Goal: Transaction & Acquisition: Purchase product/service

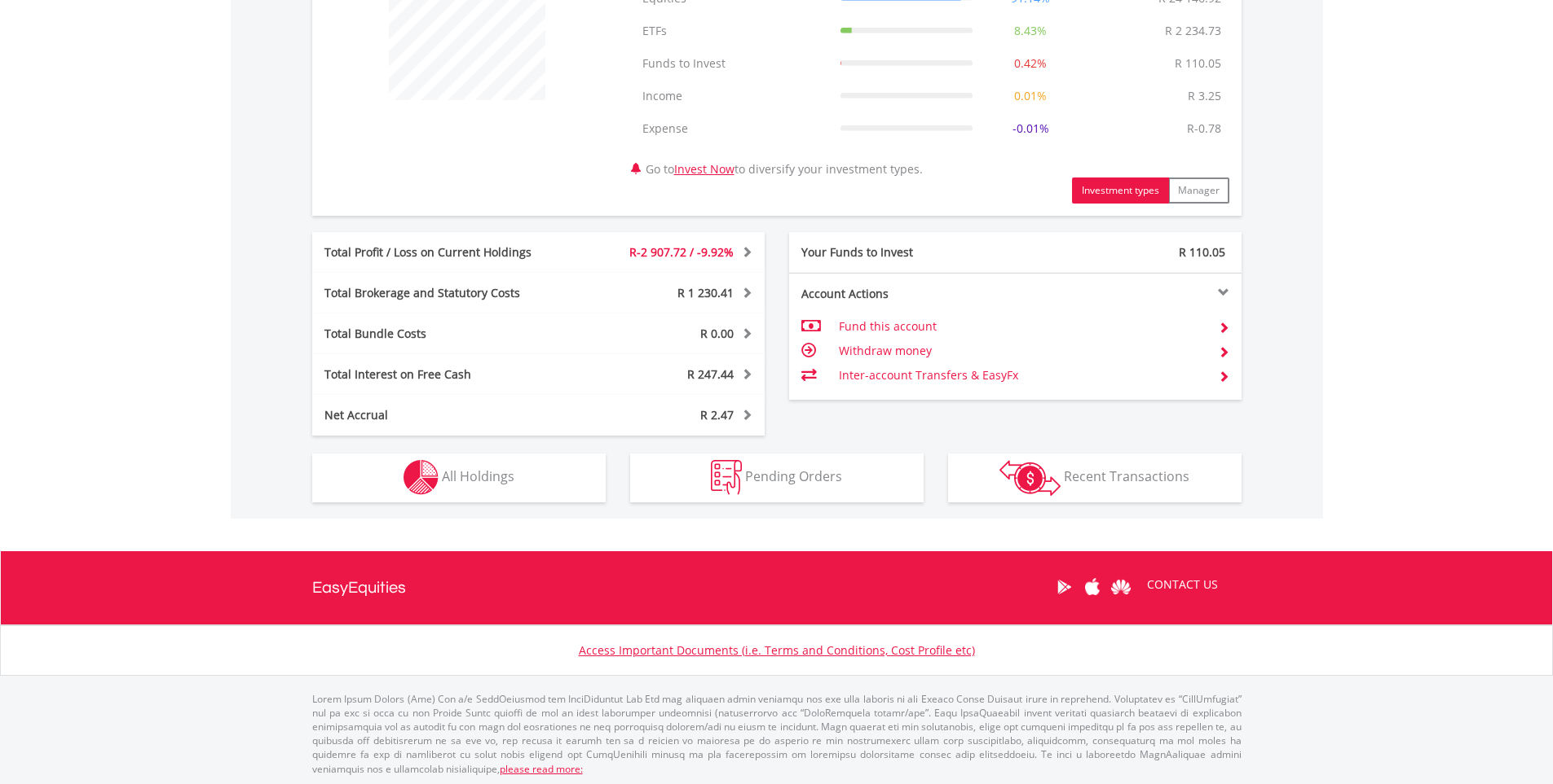
scroll to position [691, 0]
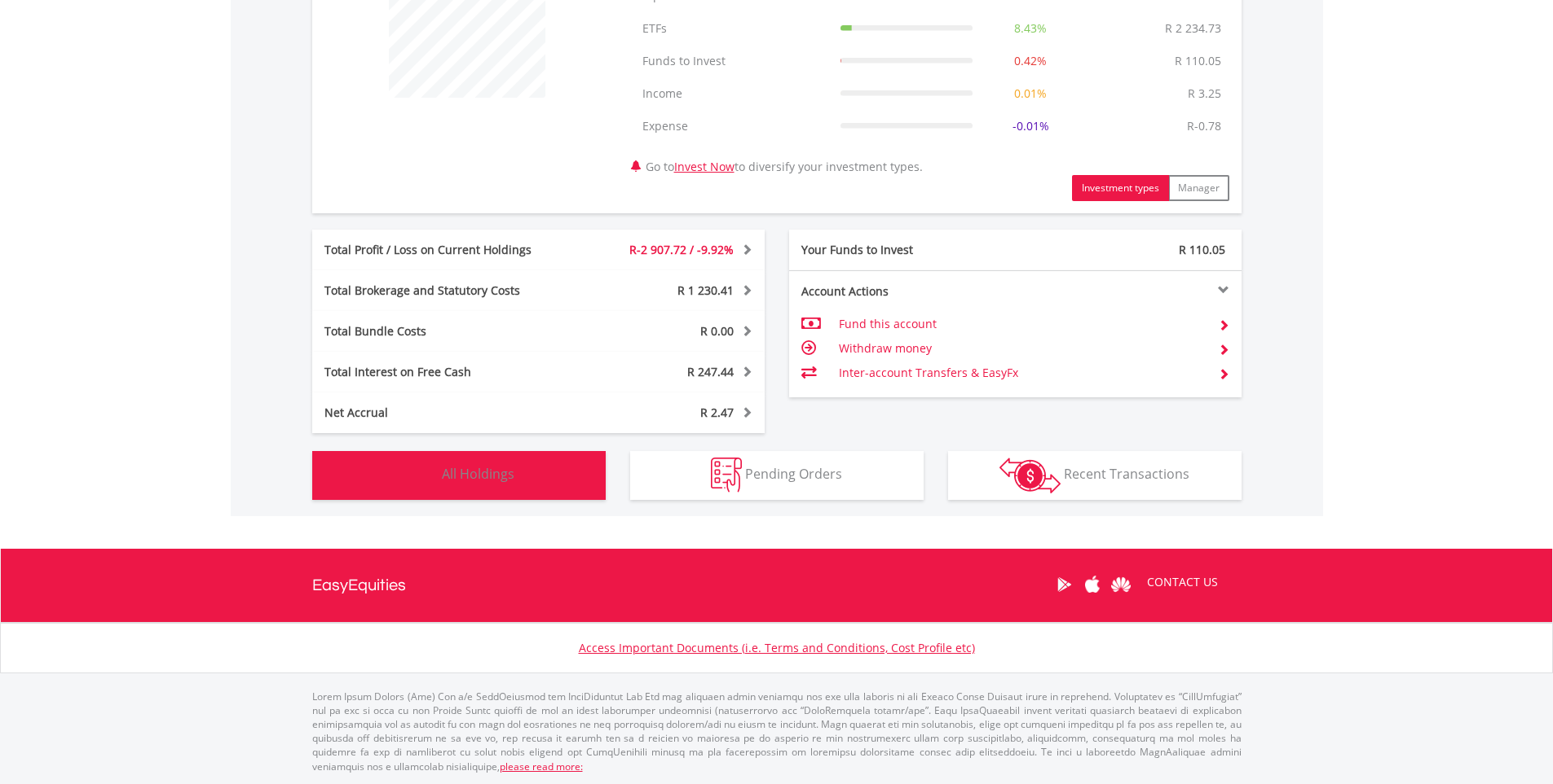
click at [493, 469] on span "All Holdings" at bounding box center [478, 474] width 73 height 18
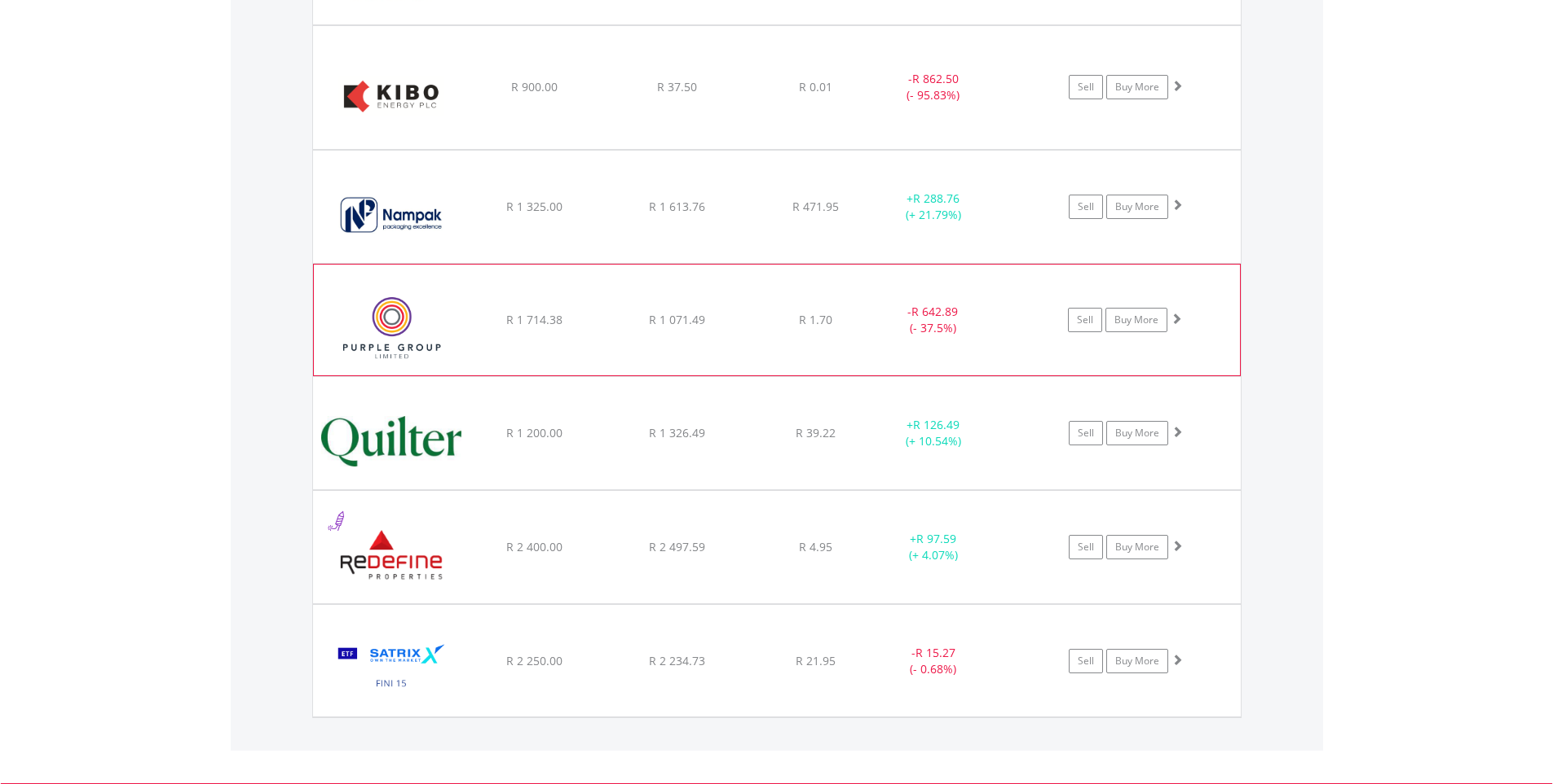
scroll to position [1529, 0]
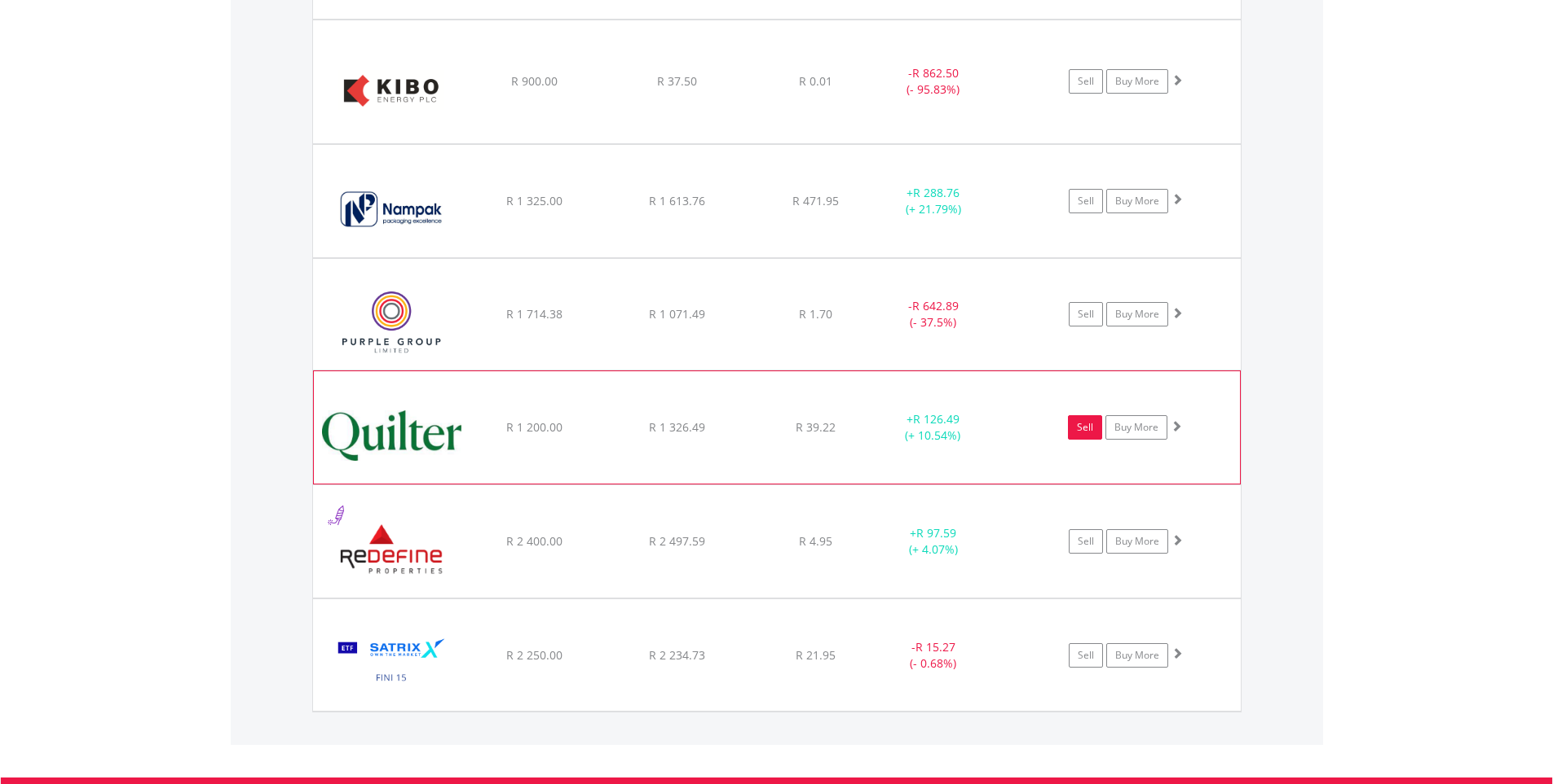
click at [1072, 428] on link "Sell" at bounding box center [1084, 427] width 34 height 25
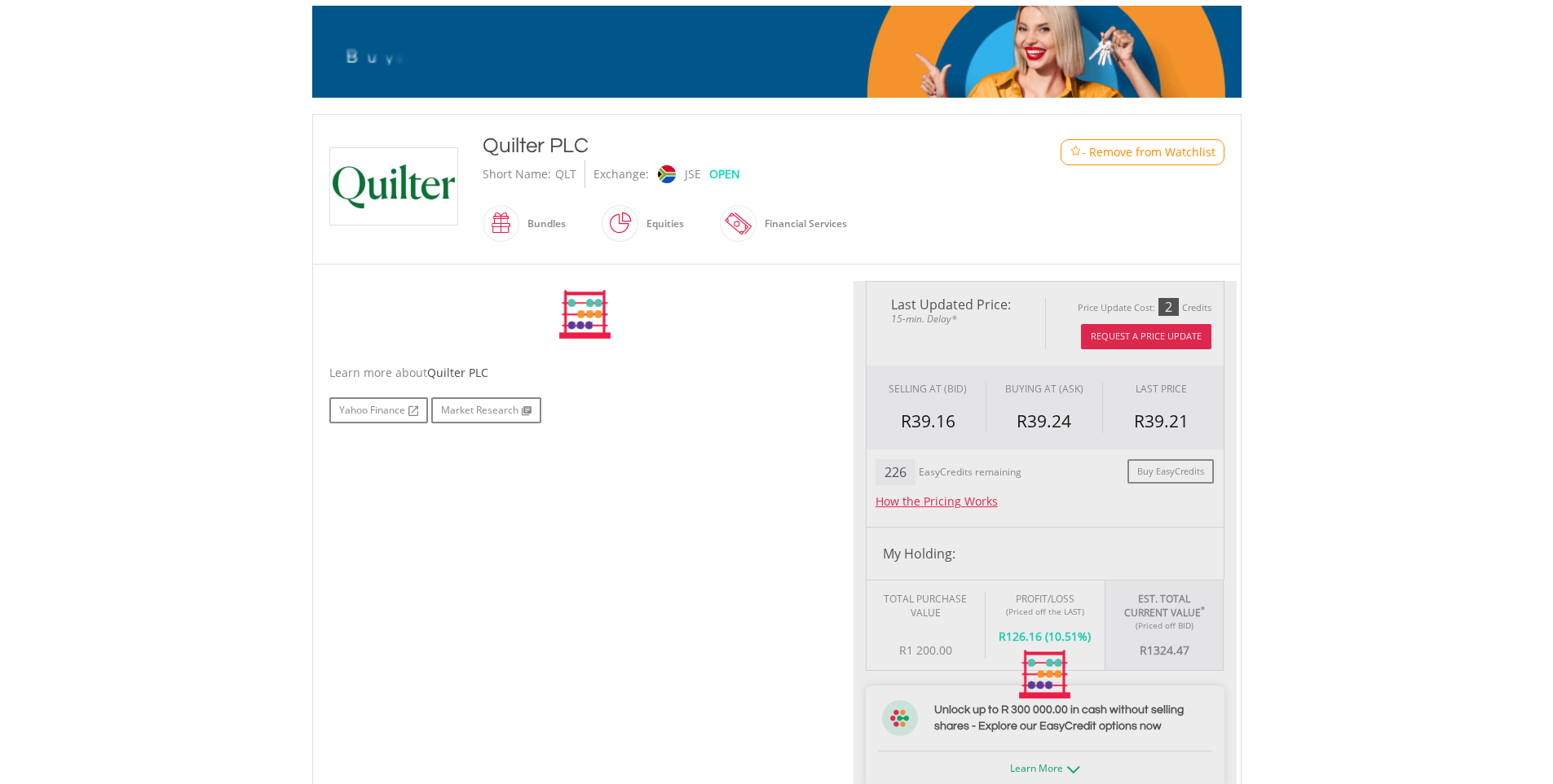
type input "*******"
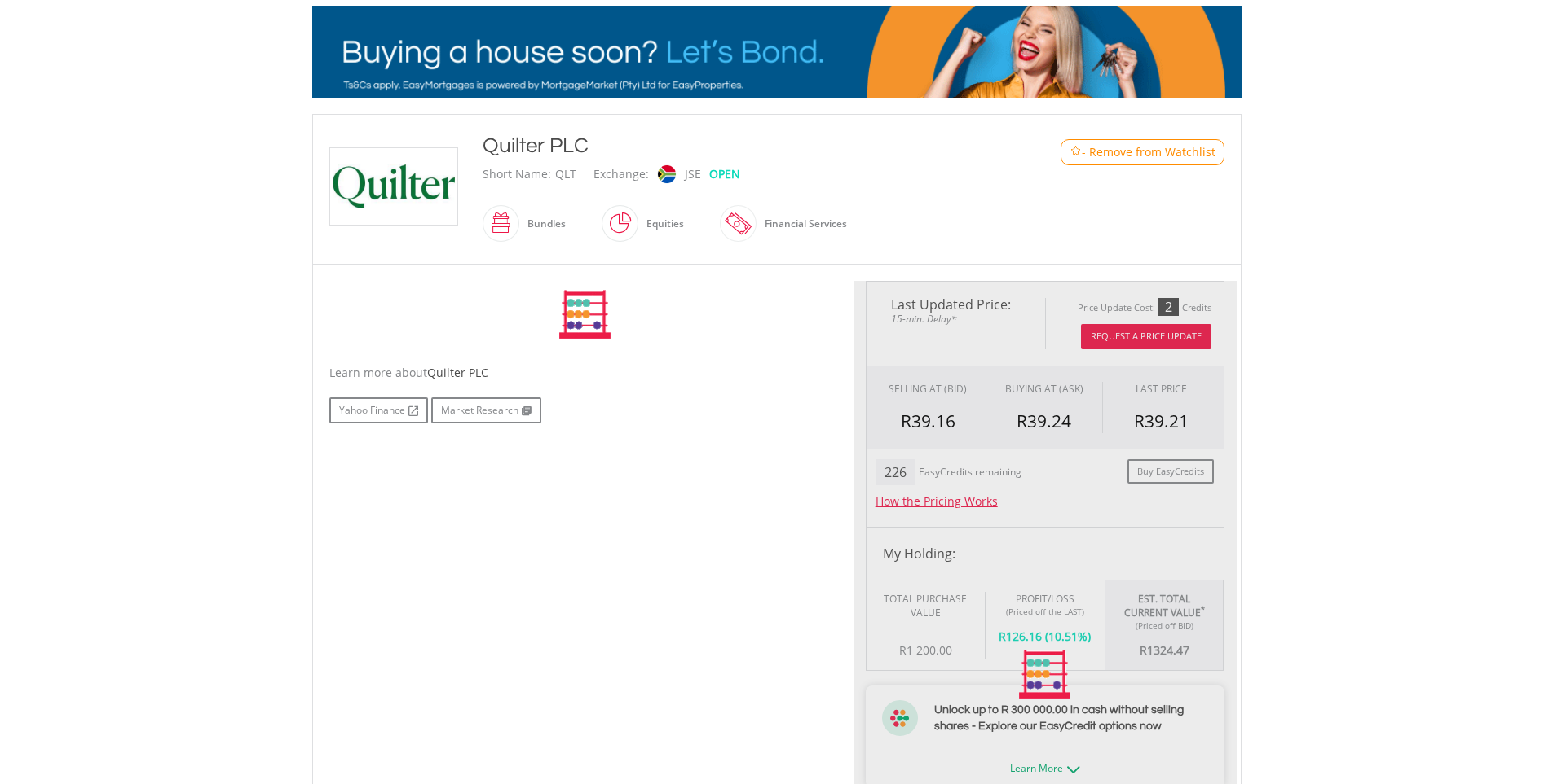
type input "******"
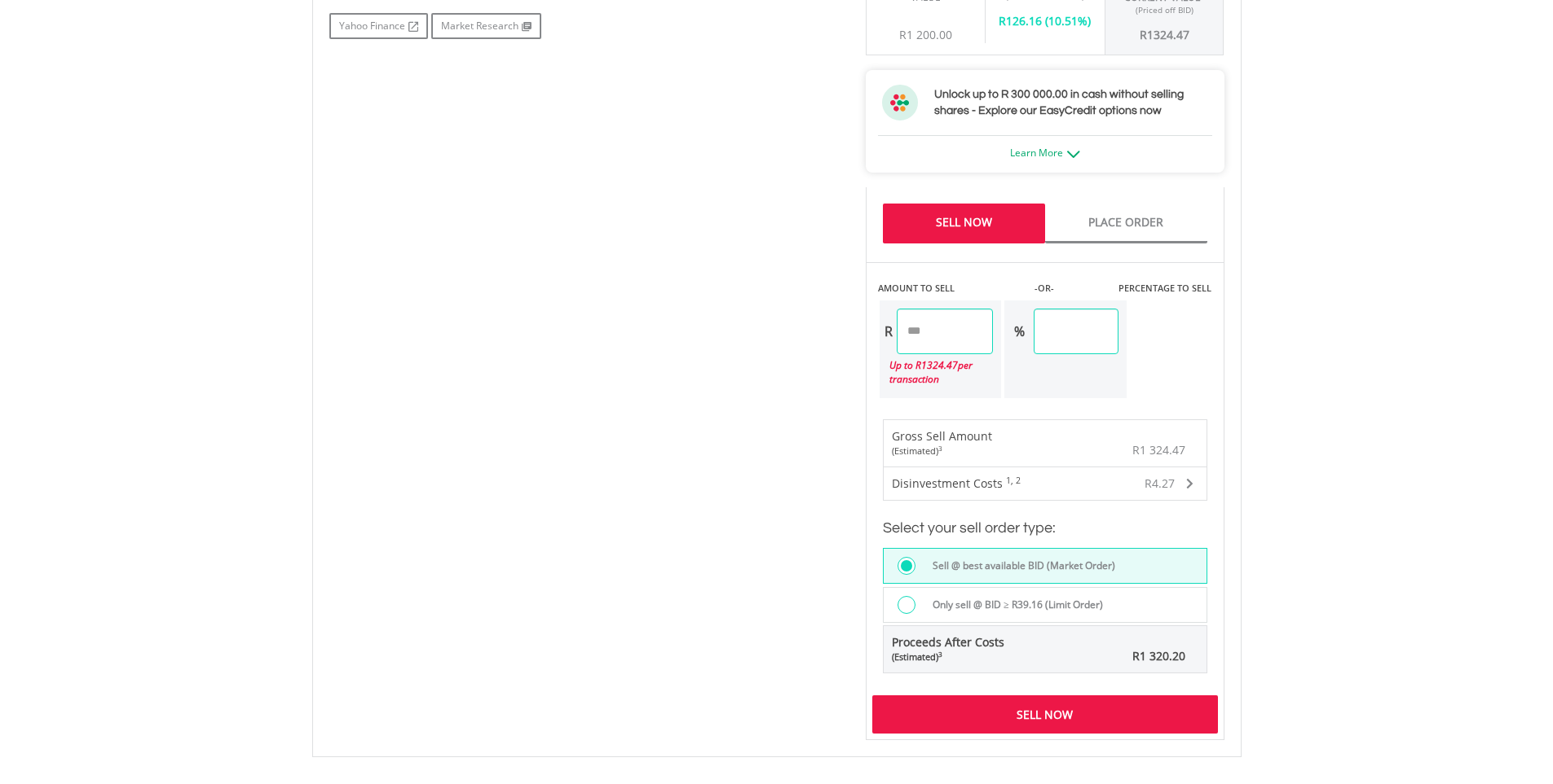
scroll to position [896, 0]
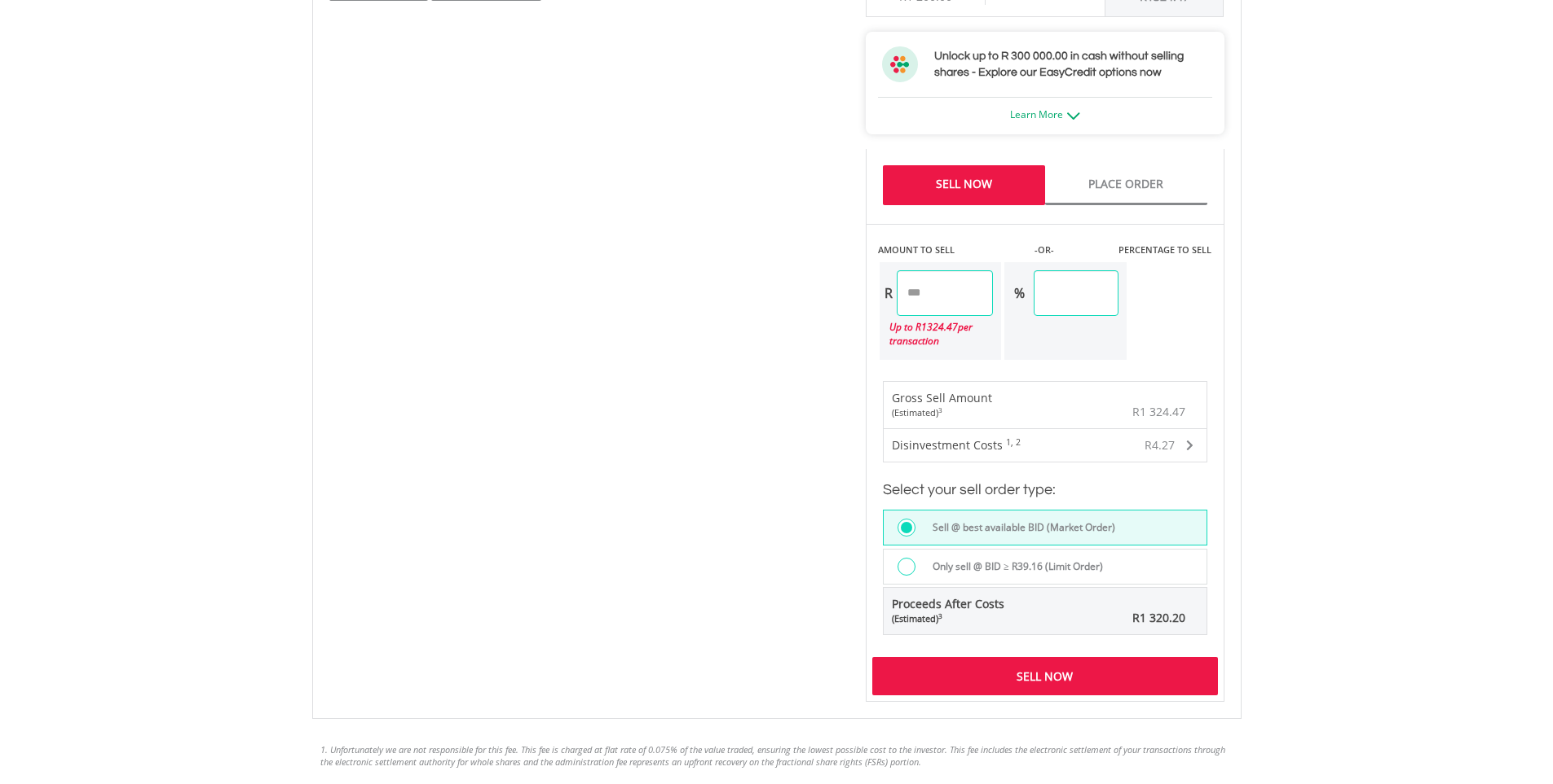
click at [907, 566] on div at bounding box center [907, 567] width 18 height 18
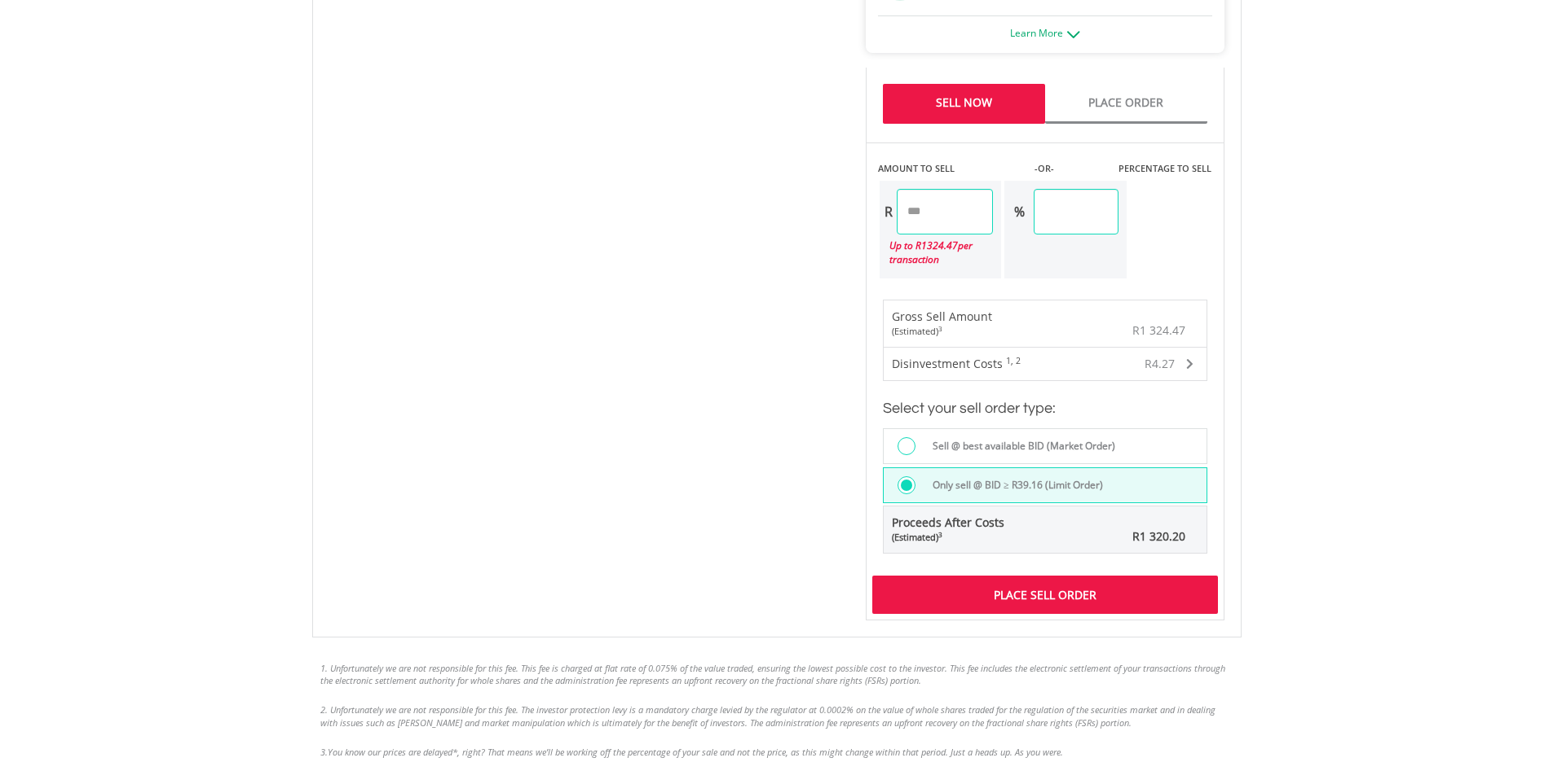
scroll to position [1005, 0]
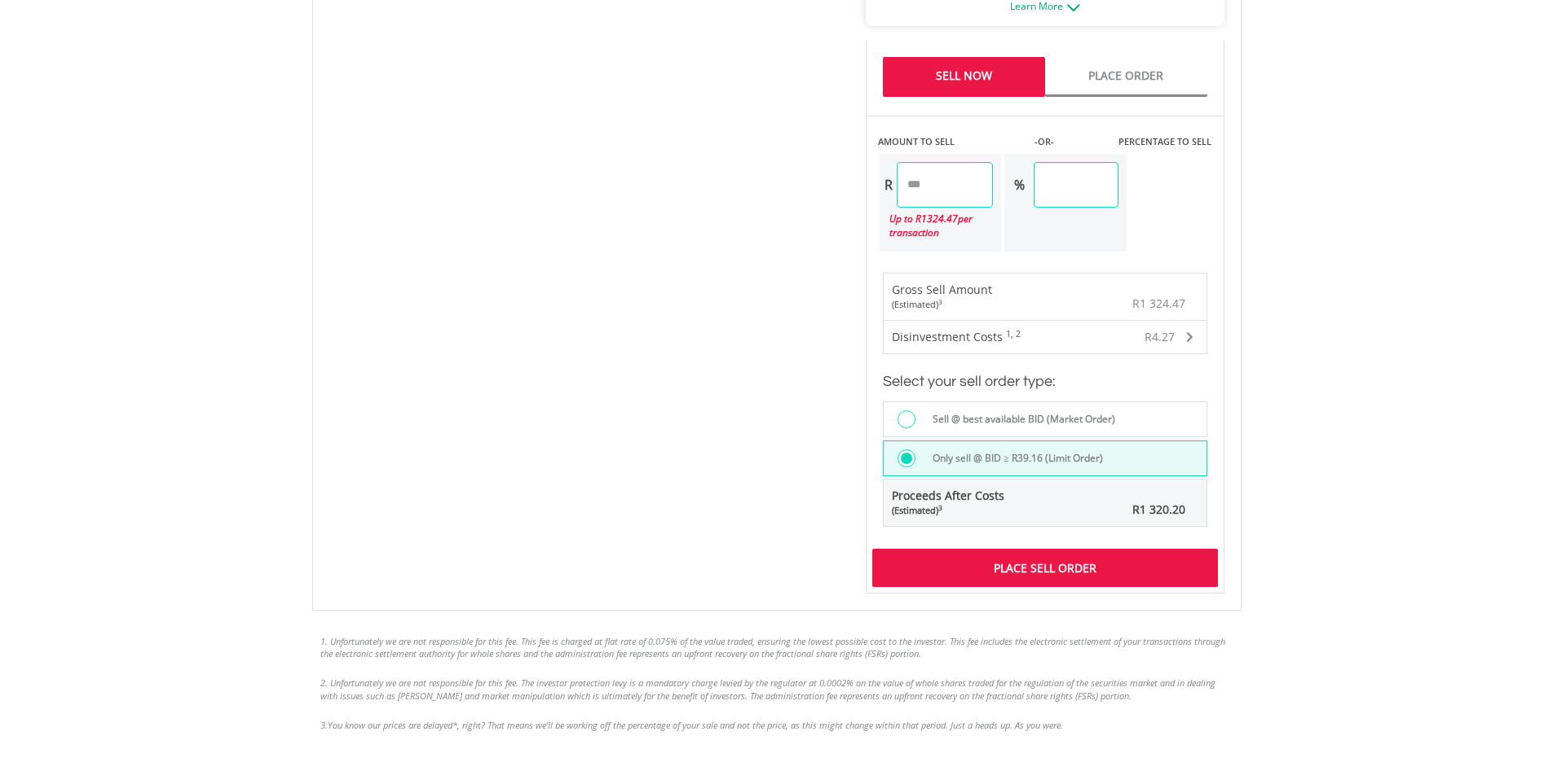
click at [1016, 568] on div "Place Sell Order" at bounding box center [1045, 567] width 346 height 37
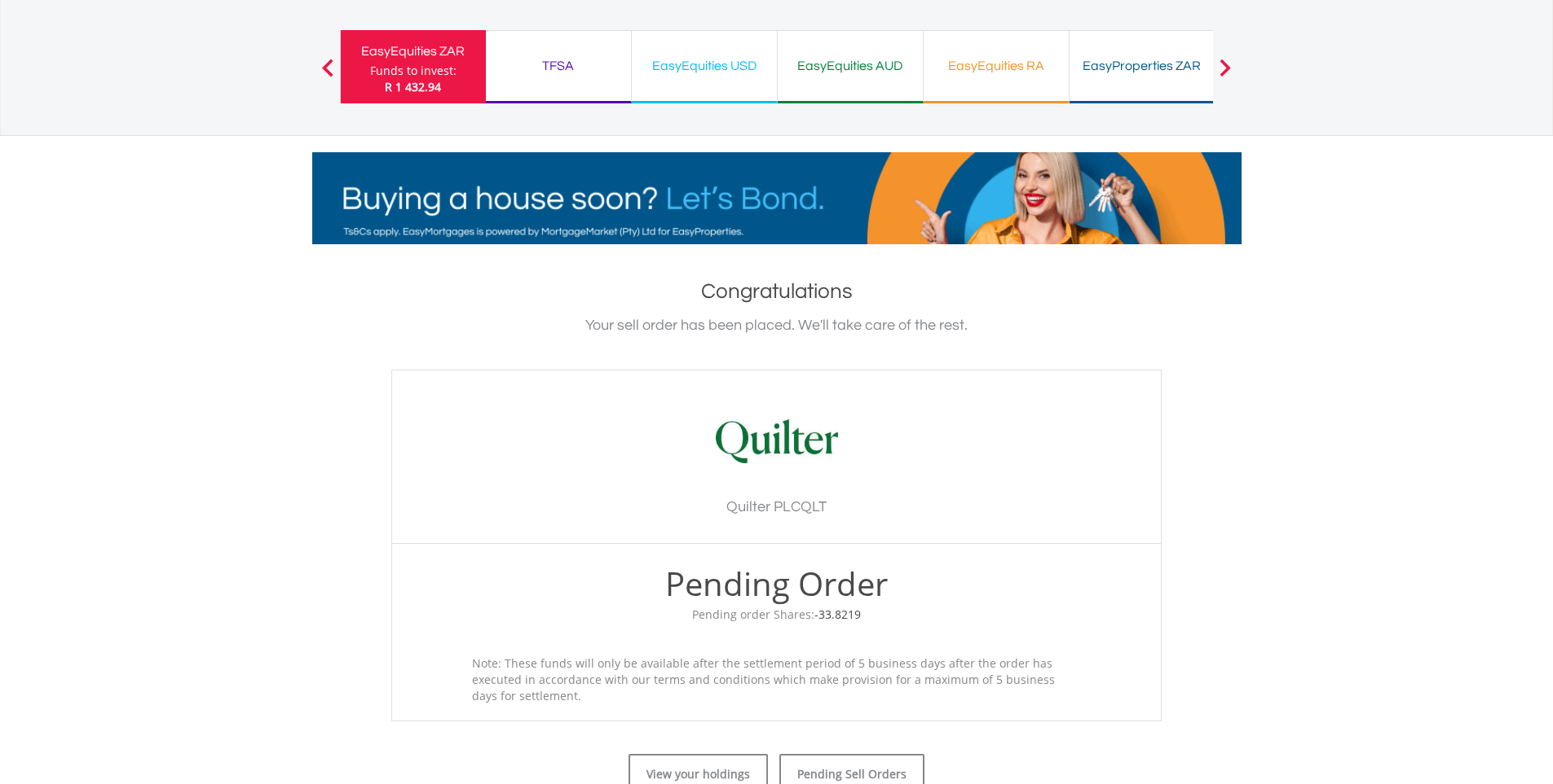
scroll to position [82, 0]
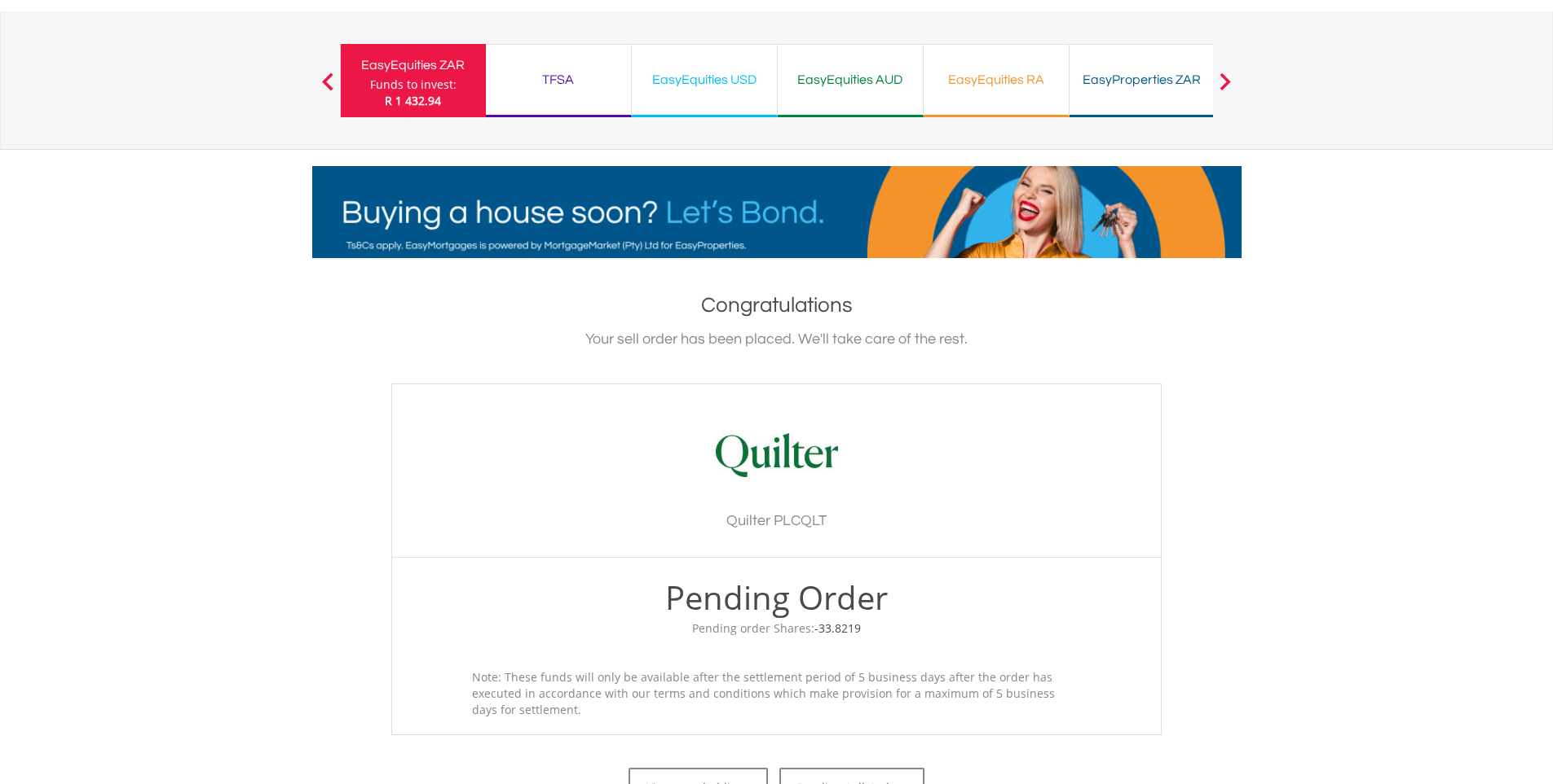
click at [400, 72] on div "EasyEquities ZAR" at bounding box center [413, 65] width 125 height 23
